Goal: Find specific page/section: Find specific page/section

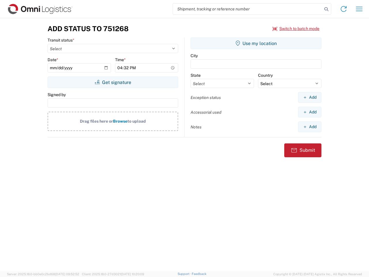
click at [247, 9] on input "search" at bounding box center [247, 8] width 149 height 11
click at [326, 9] on icon at bounding box center [326, 9] width 8 height 8
click at [343, 9] on icon at bounding box center [343, 8] width 9 height 9
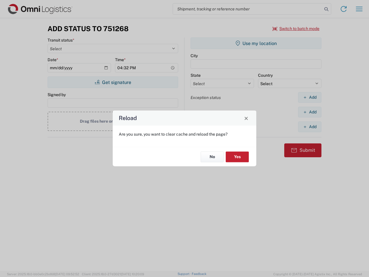
click at [296, 29] on div "Reload Are you sure, you want to clear cache and reload the page? No Yes" at bounding box center [184, 138] width 369 height 277
click at [113, 82] on div "Reload Are you sure, you want to clear cache and reload the page? No Yes" at bounding box center [184, 138] width 369 height 277
click at [256, 43] on div "Reload Are you sure, you want to clear cache and reload the page? No Yes" at bounding box center [184, 138] width 369 height 277
click at [309, 97] on div "Reload Are you sure, you want to clear cache and reload the page? No Yes" at bounding box center [184, 138] width 369 height 277
click at [309, 112] on div "Reload Are you sure, you want to clear cache and reload the page? No Yes" at bounding box center [184, 138] width 369 height 277
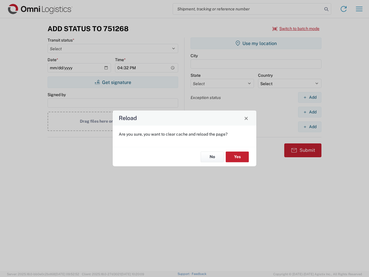
click at [309, 126] on div "Reload Are you sure, you want to clear cache and reload the page? No Yes" at bounding box center [184, 138] width 369 height 277
